Goal: Transaction & Acquisition: Purchase product/service

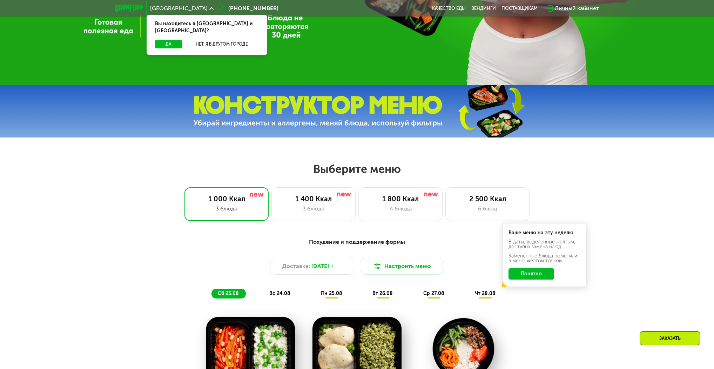
scroll to position [296, 0]
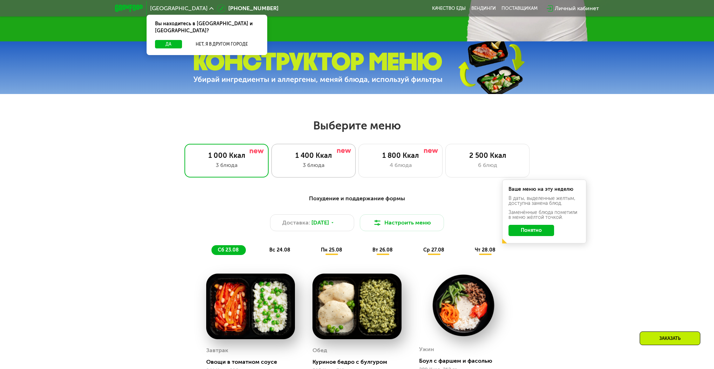
click at [336, 169] on div "3 блюда" at bounding box center [313, 165] width 69 height 8
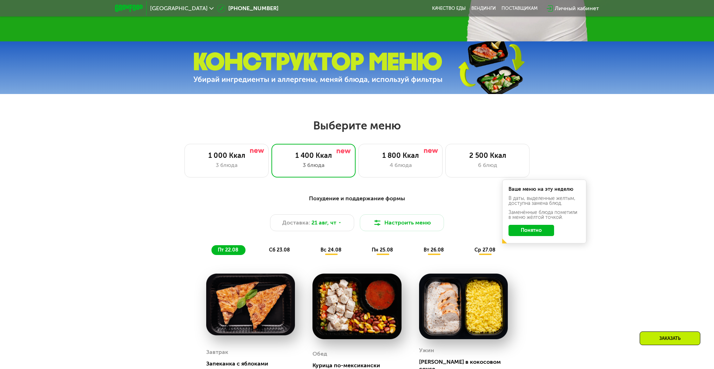
click at [536, 231] on button "Понятно" at bounding box center [532, 230] width 46 height 11
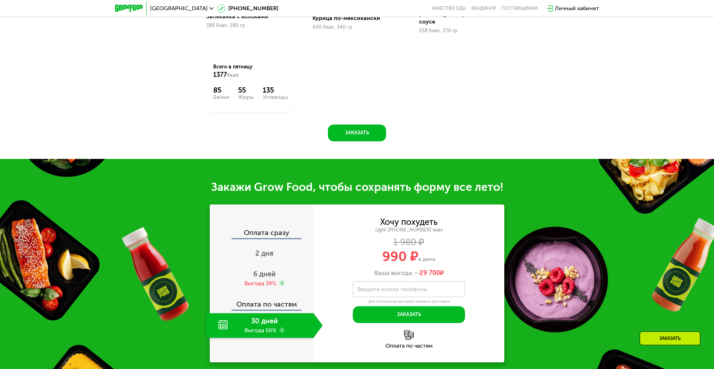
scroll to position [649, 0]
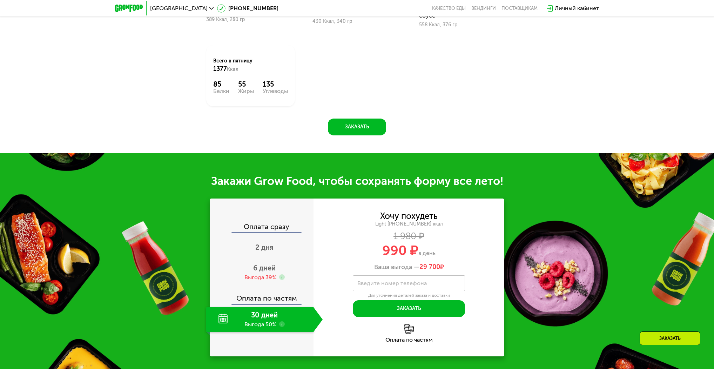
click at [263, 321] on div "30 дней Выгода 50%" at bounding box center [259, 319] width 107 height 25
click at [261, 264] on span "6 дней" at bounding box center [264, 268] width 22 height 8
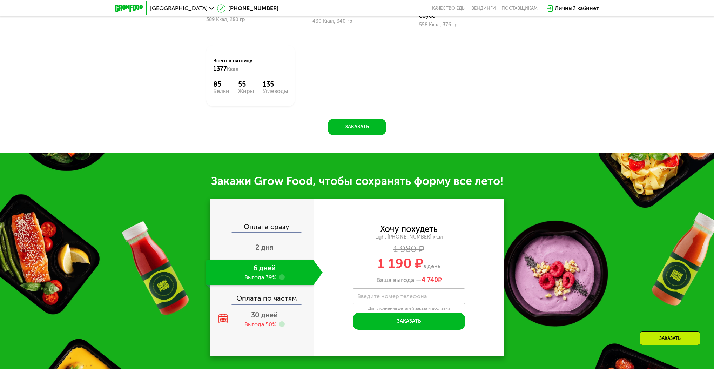
click at [263, 321] on div "Выгода 50%" at bounding box center [260, 325] width 32 height 8
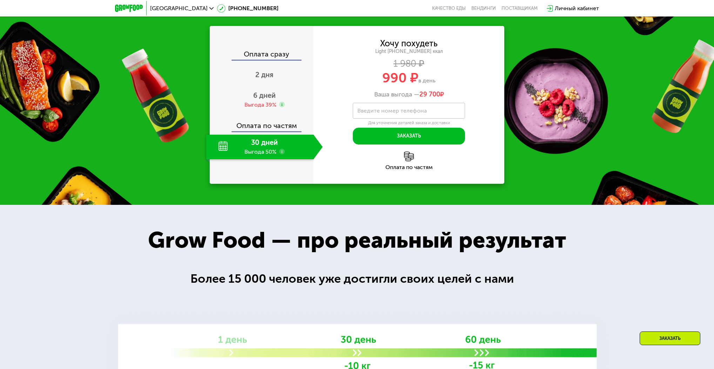
scroll to position [906, 0]
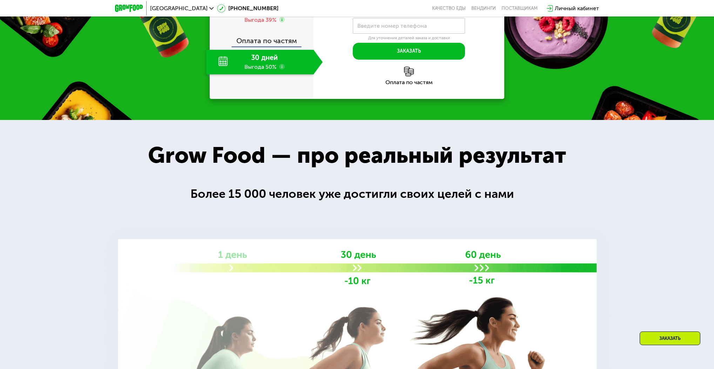
click at [671, 336] on div "Заказать" at bounding box center [670, 338] width 61 height 14
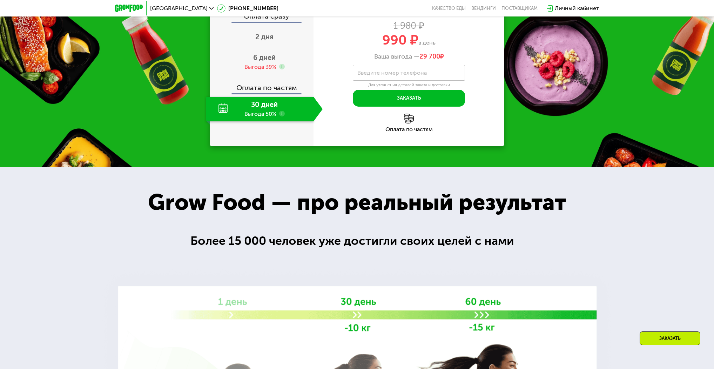
click at [671, 336] on div "Заказать" at bounding box center [670, 338] width 61 height 14
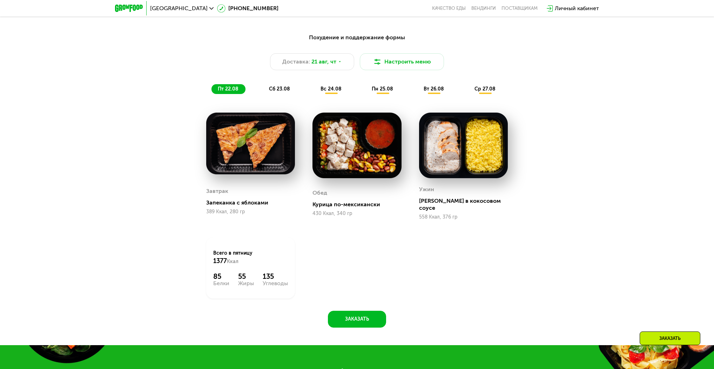
scroll to position [350, 0]
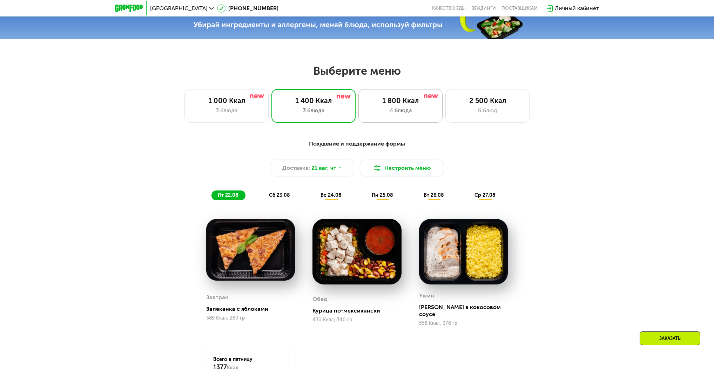
click at [445, 107] on div "1 800 Ккал 4 блюда" at bounding box center [487, 106] width 84 height 34
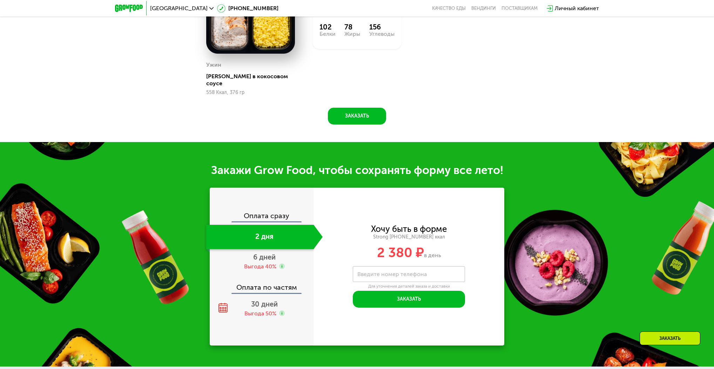
scroll to position [728, 0]
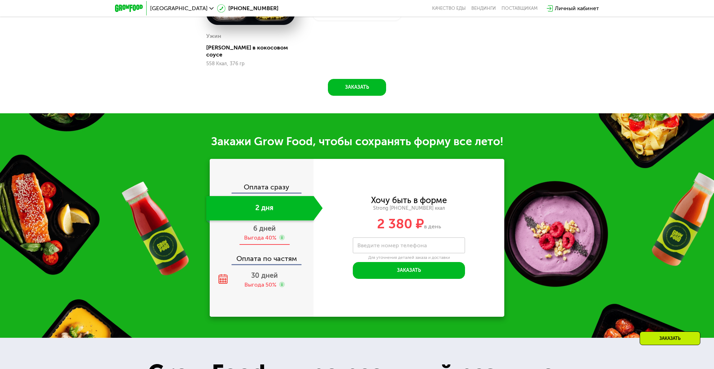
click at [262, 225] on span "6 дней" at bounding box center [264, 228] width 22 height 8
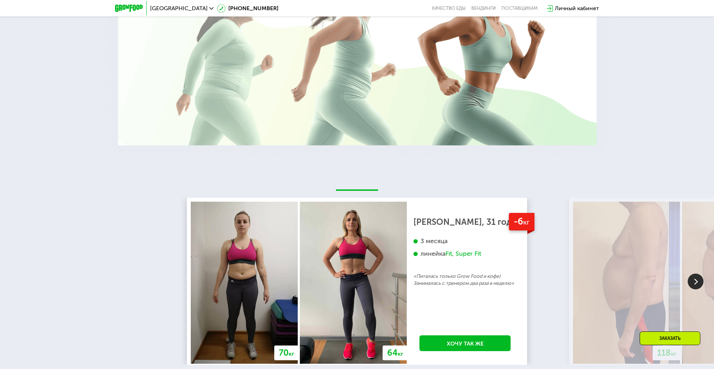
scroll to position [1333, 0]
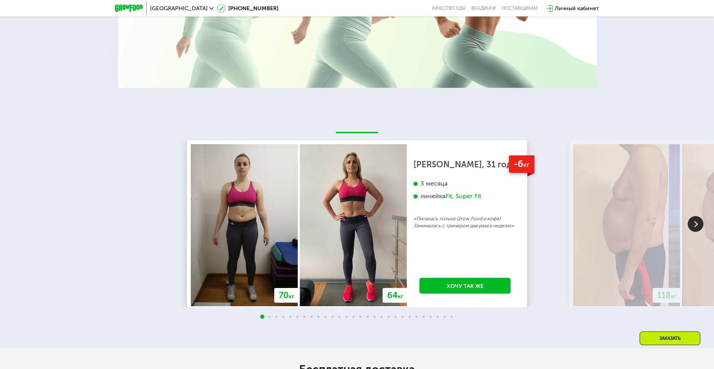
click at [693, 218] on img at bounding box center [696, 224] width 16 height 16
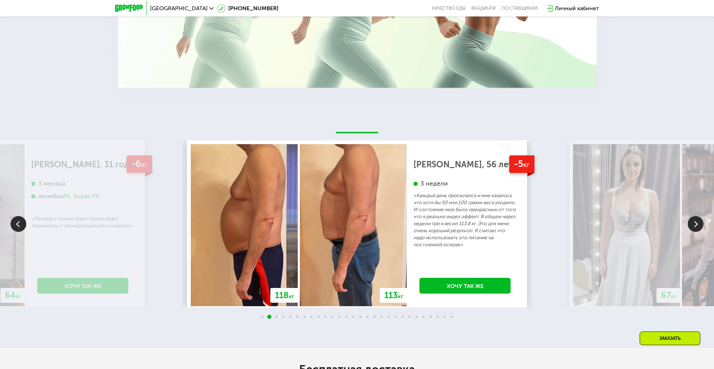
click at [693, 218] on img at bounding box center [696, 224] width 16 height 16
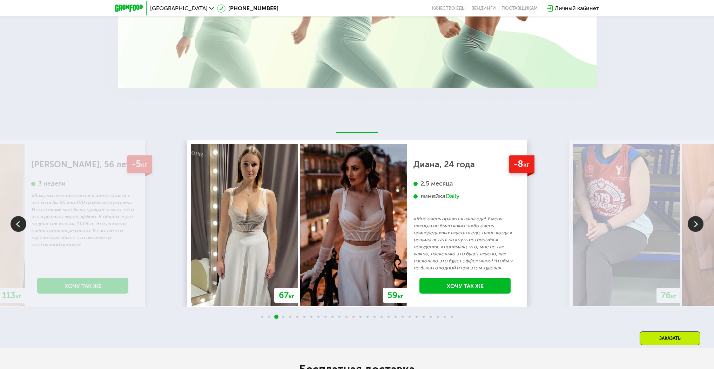
click at [693, 218] on img at bounding box center [696, 224] width 16 height 16
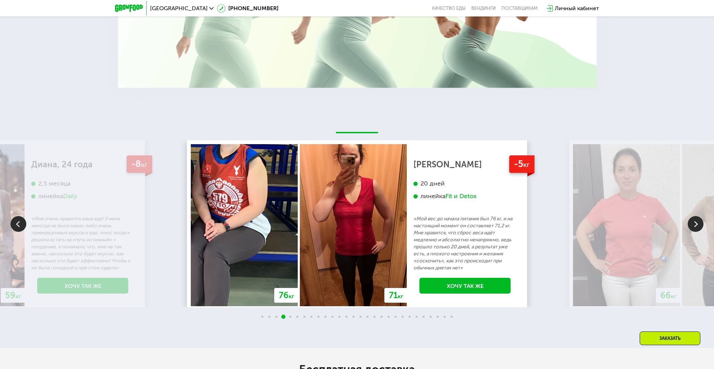
click at [693, 218] on img at bounding box center [696, 224] width 16 height 16
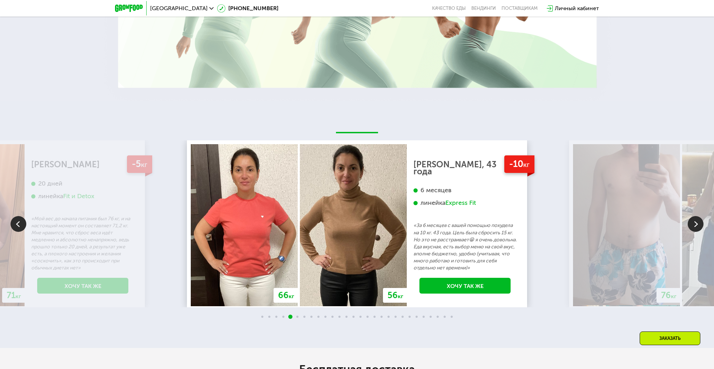
click at [693, 218] on img at bounding box center [696, 224] width 16 height 16
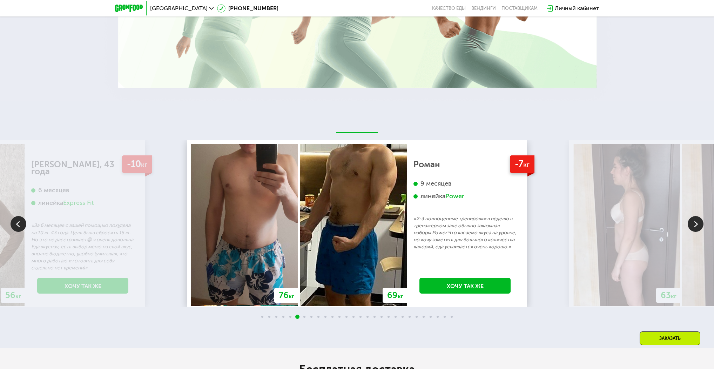
click at [693, 218] on img at bounding box center [696, 224] width 16 height 16
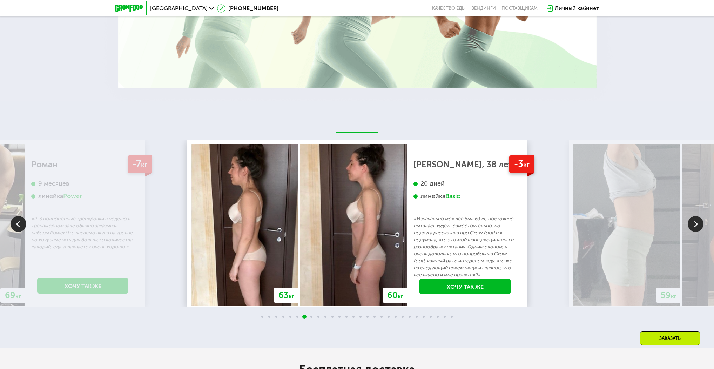
click at [693, 218] on img at bounding box center [696, 224] width 16 height 16
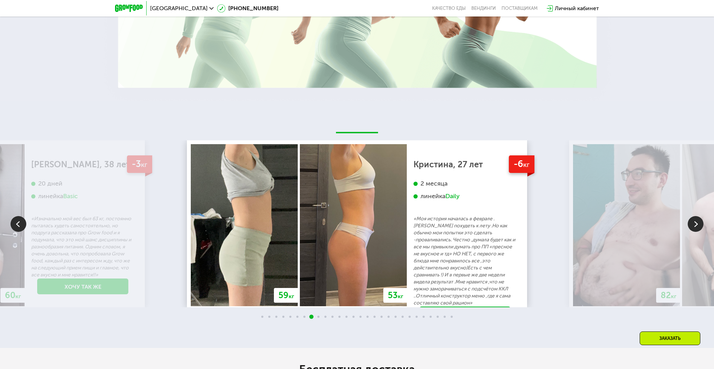
click at [693, 218] on img at bounding box center [696, 224] width 16 height 16
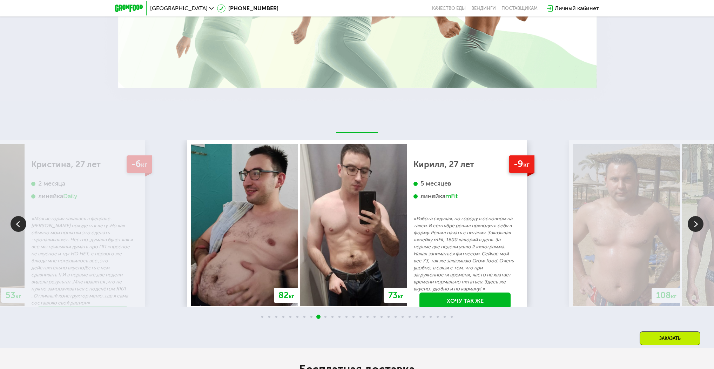
click at [693, 218] on img at bounding box center [696, 224] width 16 height 16
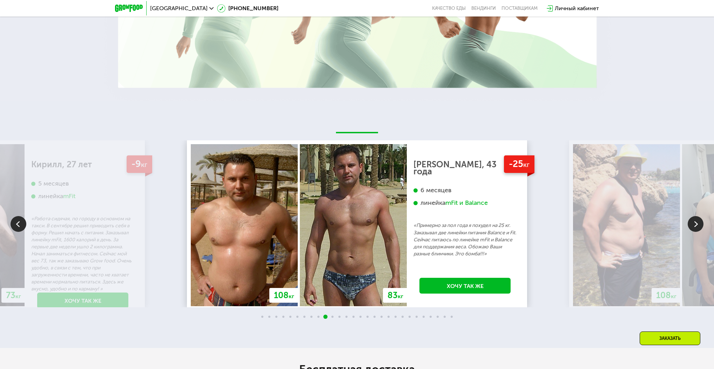
click at [693, 216] on img at bounding box center [696, 224] width 16 height 16
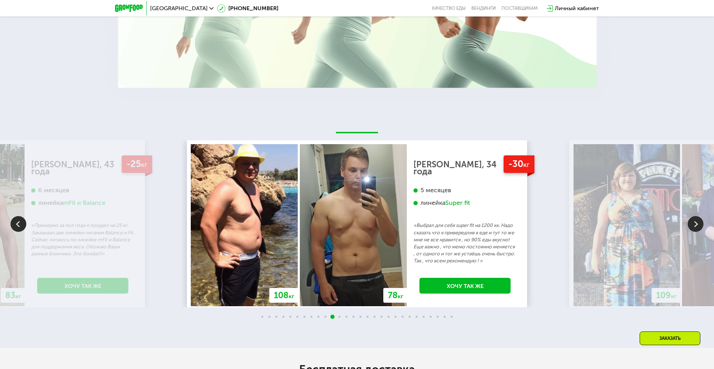
click at [693, 216] on img at bounding box center [696, 224] width 16 height 16
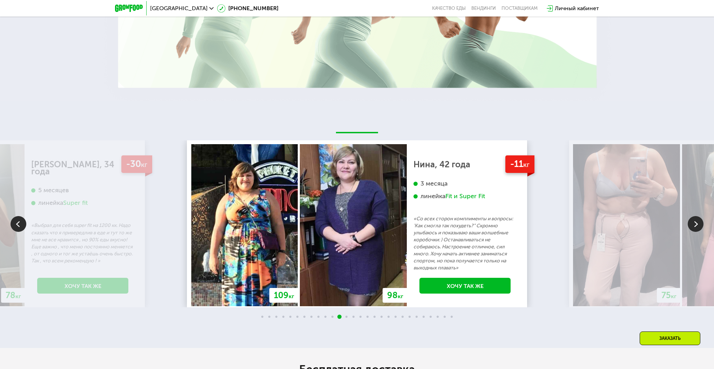
click at [693, 216] on img at bounding box center [696, 224] width 16 height 16
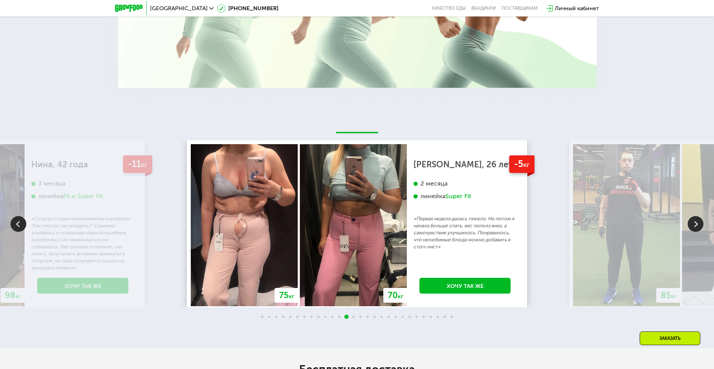
click at [693, 216] on img at bounding box center [696, 224] width 16 height 16
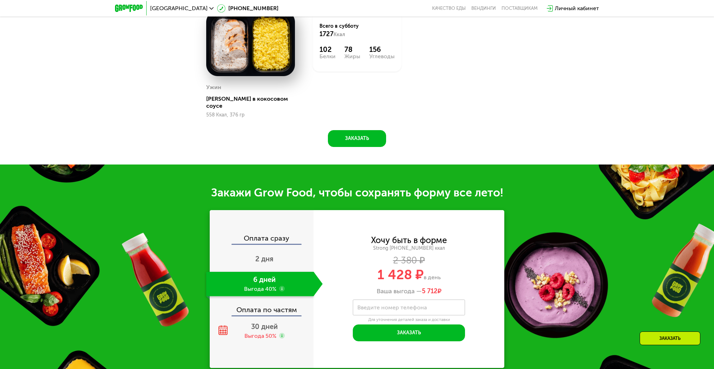
scroll to position [705, 0]
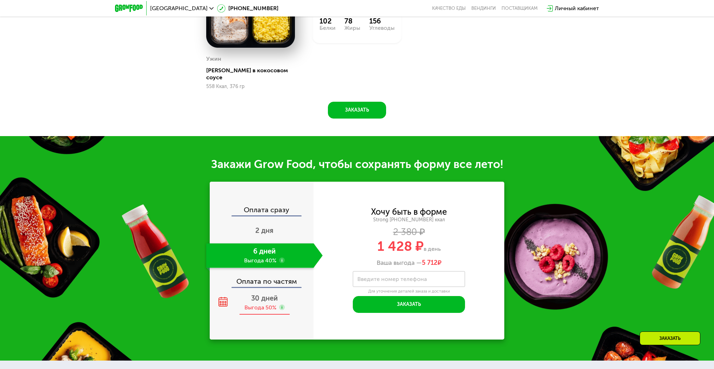
click at [260, 297] on div "30 дней Выгода 50%" at bounding box center [264, 302] width 116 height 25
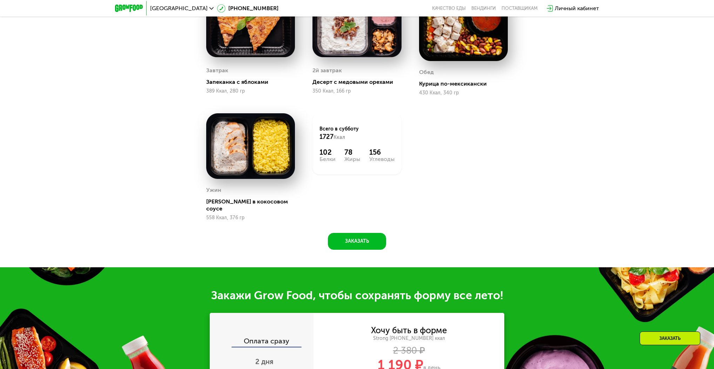
scroll to position [397, 0]
